Goal: Task Accomplishment & Management: Use online tool/utility

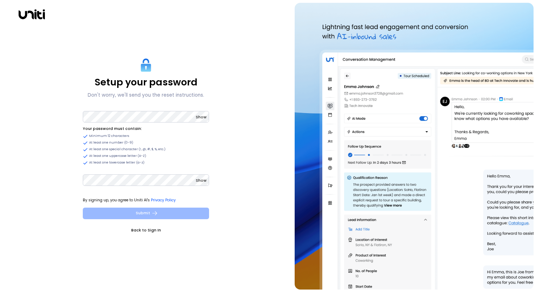
click at [144, 213] on button "Submit" at bounding box center [146, 214] width 126 height 12
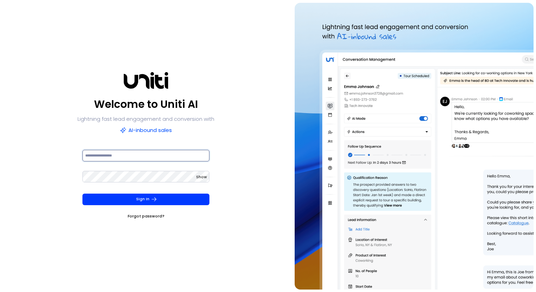
type input "**********"
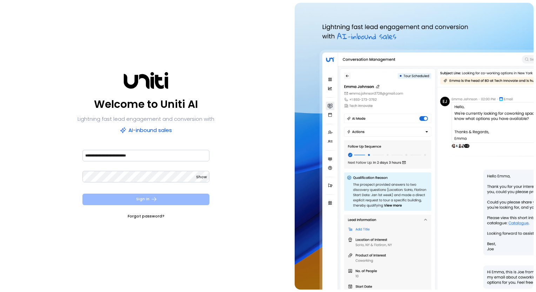
click at [139, 201] on button "Sign In" at bounding box center [145, 200] width 127 height 12
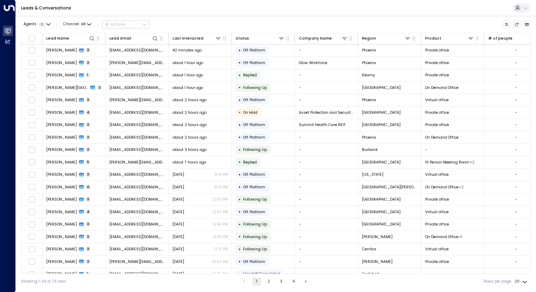
scroll to position [19, 0]
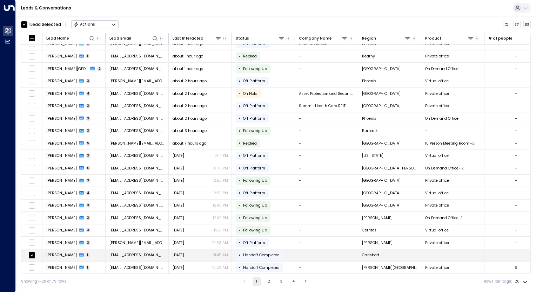
click at [55, 254] on span "[PERSON_NAME]" at bounding box center [61, 255] width 30 height 5
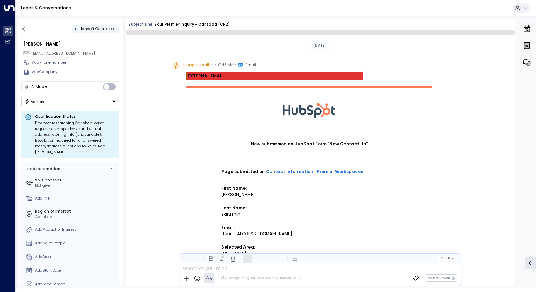
scroll to position [487, 0]
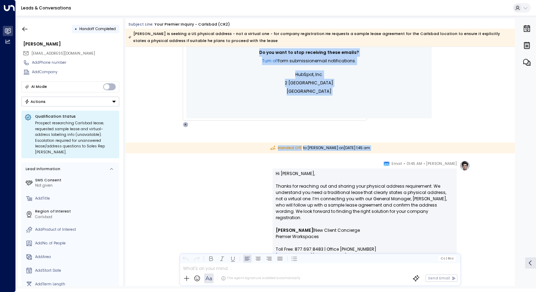
drag, startPoint x: 515, startPoint y: 212, endPoint x: 511, endPoint y: 194, distance: 18.6
click at [511, 194] on div "• Handoff Completed [PERSON_NAME] [EMAIL_ADDRESS][DOMAIN_NAME] Add Phone number…" at bounding box center [277, 153] width 518 height 268
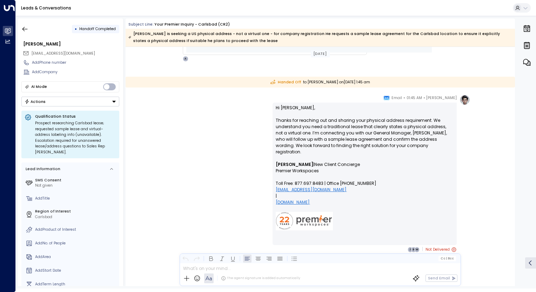
scroll to position [456, 0]
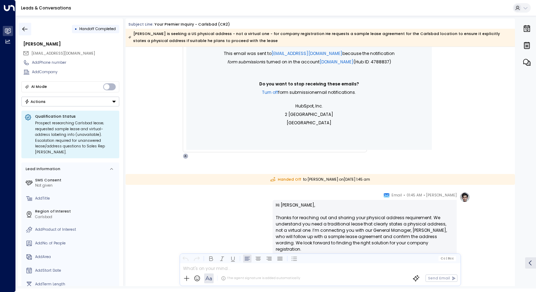
click at [25, 27] on icon "button" at bounding box center [24, 29] width 7 height 7
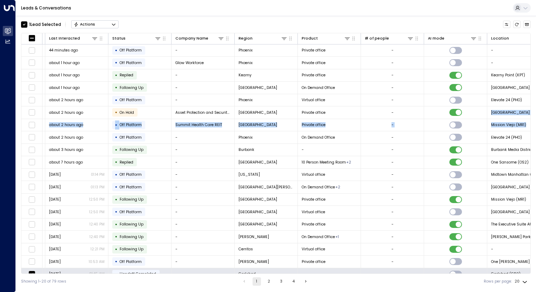
scroll to position [0, 215]
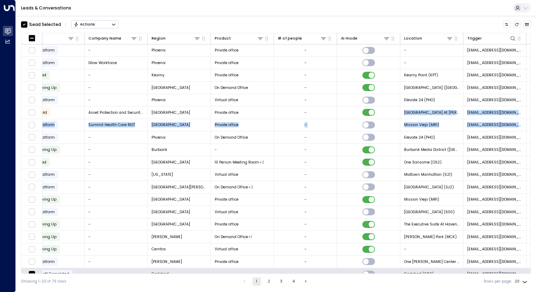
drag, startPoint x: 530, startPoint y: 109, endPoint x: 530, endPoint y: 128, distance: 19.6
click at [530, 128] on div "Lead Name Lead Email Last Interacted Status Company Name Region Product # of pe…" at bounding box center [275, 153] width 509 height 241
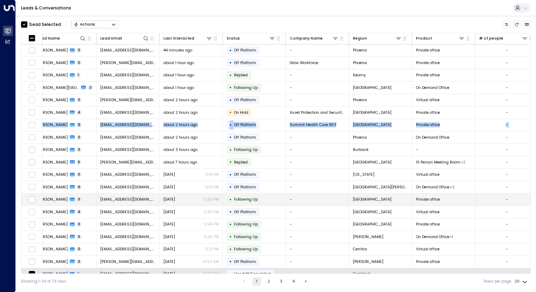
scroll to position [0, 0]
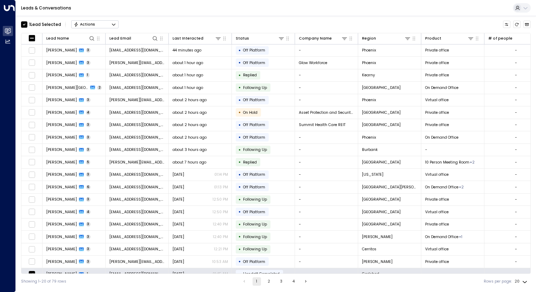
click at [362, 6] on div "Leads & Conversations" at bounding box center [276, 8] width 520 height 16
